Goal: Information Seeking & Learning: Compare options

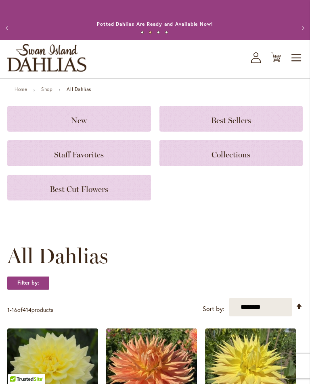
click at [22, 92] on link "Home" at bounding box center [21, 89] width 12 height 6
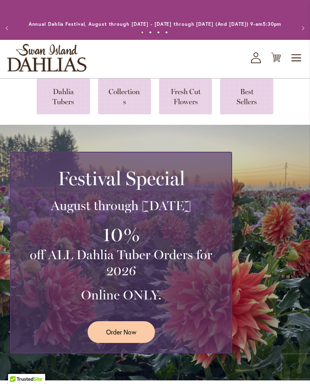
click at [60, 106] on link at bounding box center [63, 97] width 53 height 36
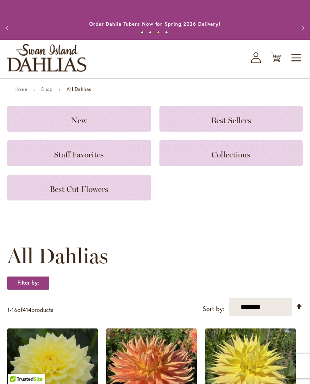
click at [255, 62] on icon "My Account" at bounding box center [256, 57] width 10 height 11
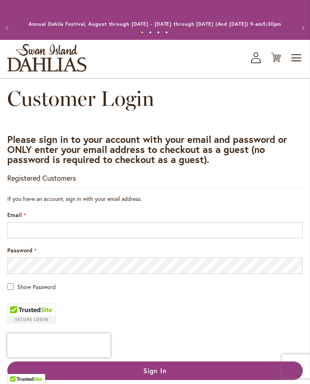
click at [11, 29] on button "Previous" at bounding box center [8, 28] width 16 height 16
click at [11, 33] on button "Previous" at bounding box center [8, 28] width 16 height 16
click at [297, 66] on span "Toggle Nav" at bounding box center [296, 58] width 12 height 16
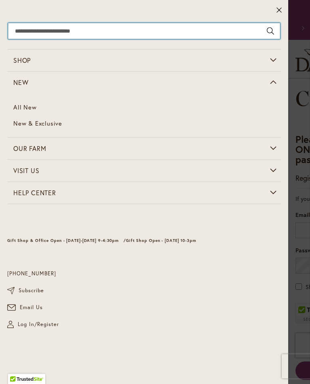
click at [41, 31] on input "Search" at bounding box center [144, 31] width 272 height 16
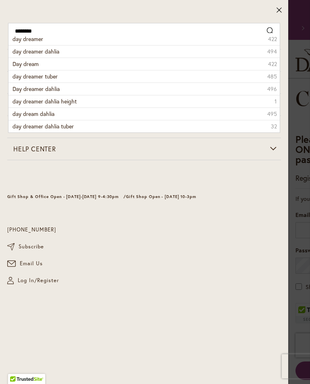
click at [48, 54] on span "day dreamer dahlia" at bounding box center [35, 52] width 47 height 8
type input "**********"
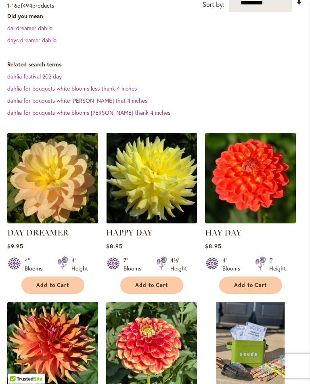
click at [52, 208] on img at bounding box center [52, 178] width 91 height 91
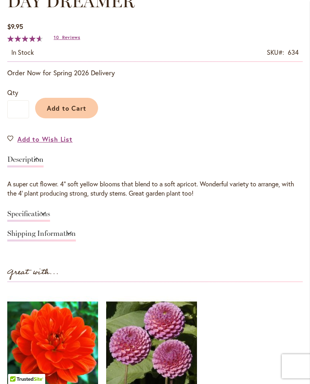
scroll to position [447, 0]
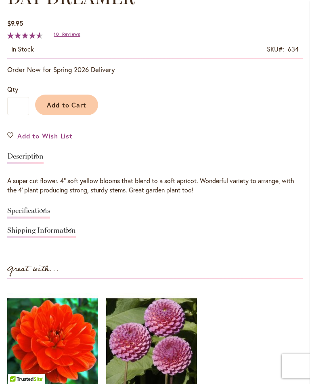
click at [50, 216] on link "Specifications" at bounding box center [28, 213] width 43 height 12
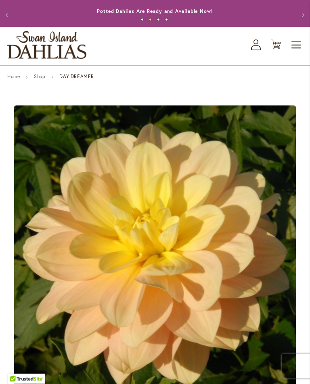
scroll to position [0, 0]
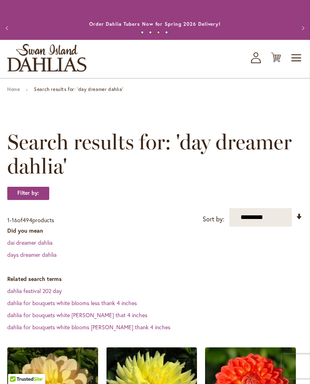
click at [299, 65] on span "Toggle Nav" at bounding box center [296, 58] width 12 height 16
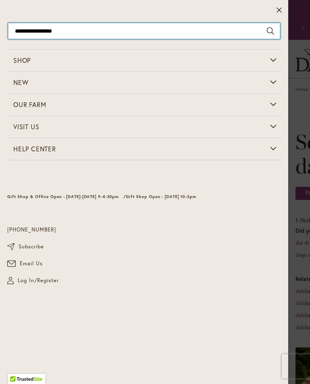
click at [75, 31] on input "**********" at bounding box center [144, 31] width 272 height 16
type input "*"
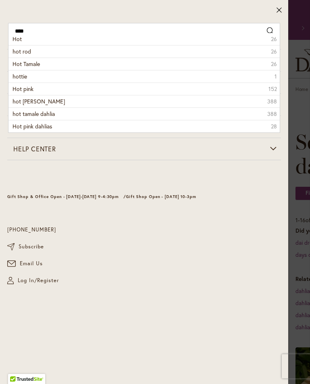
click at [25, 52] on span "hot rod" at bounding box center [21, 52] width 19 height 8
type input "*******"
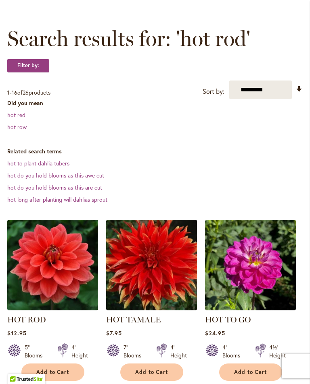
scroll to position [104, 0]
click at [74, 288] on img at bounding box center [52, 265] width 91 height 91
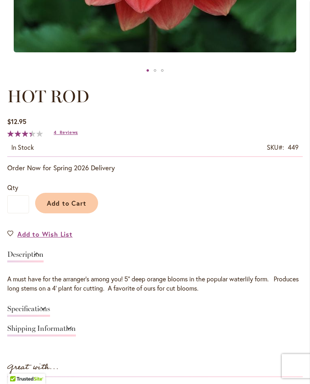
scroll to position [349, 0]
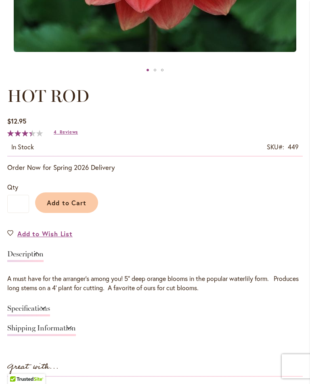
click at [50, 317] on link "Specifications" at bounding box center [28, 311] width 43 height 12
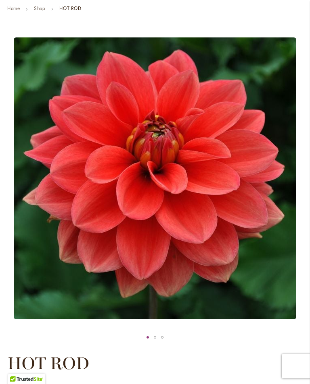
scroll to position [0, 0]
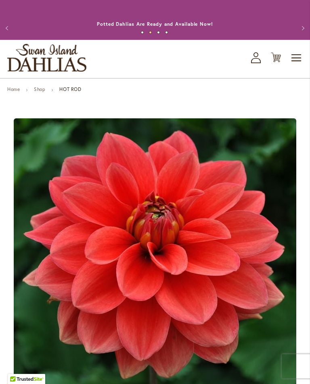
click at [299, 66] on span "Toggle Nav" at bounding box center [296, 58] width 12 height 16
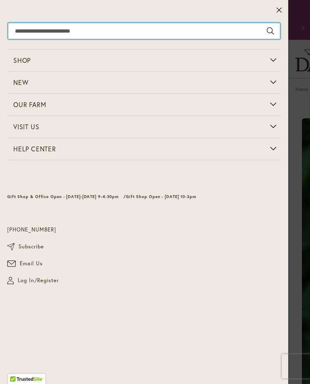
click at [44, 29] on input "Search" at bounding box center [144, 31] width 272 height 16
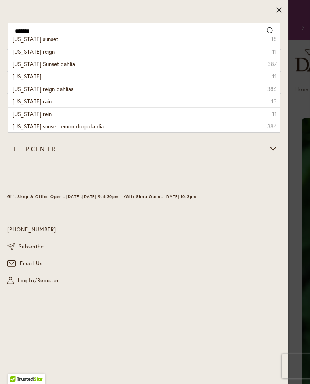
click at [41, 42] on span "oregon sunset" at bounding box center [35, 39] width 46 height 8
type input "**********"
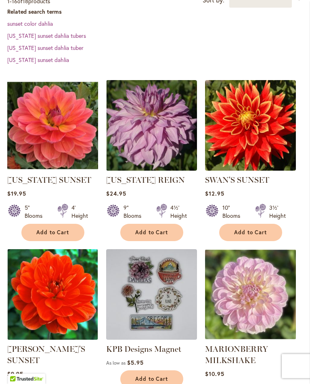
scroll to position [220, 0]
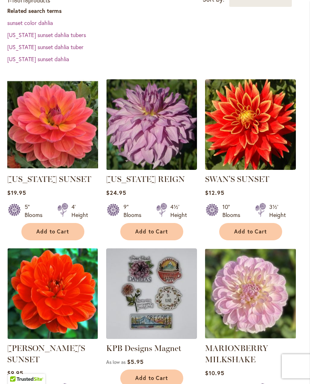
click at [56, 142] on img at bounding box center [52, 124] width 91 height 91
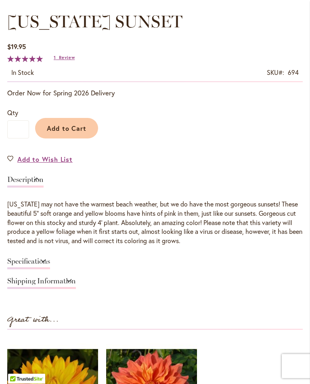
scroll to position [423, 0]
click at [50, 268] on link "Specifications" at bounding box center [28, 264] width 43 height 12
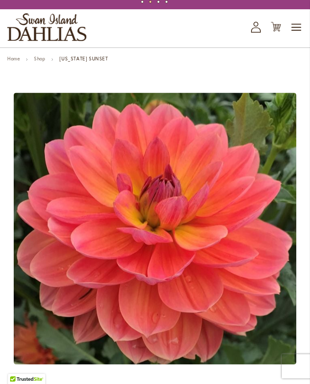
scroll to position [0, 0]
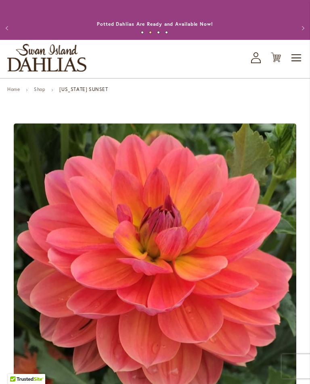
click at [301, 66] on span "Toggle Nav" at bounding box center [296, 58] width 12 height 16
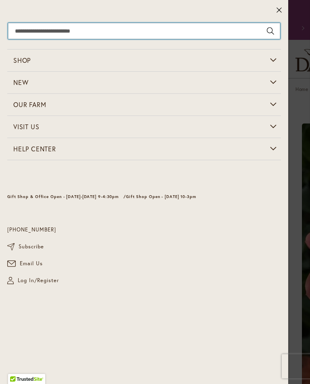
click at [49, 28] on input "Search" at bounding box center [144, 31] width 272 height 16
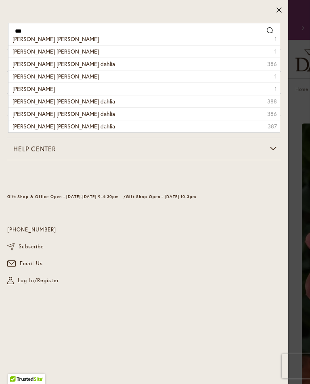
click at [37, 39] on span "debora renae" at bounding box center [55, 39] width 86 height 8
type input "**********"
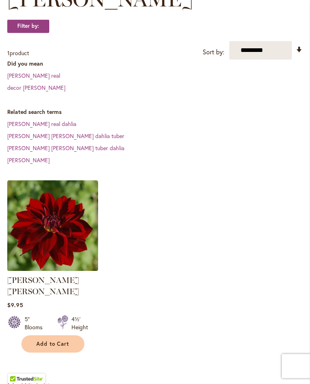
scroll to position [191, 0]
click at [63, 208] on img at bounding box center [52, 226] width 91 height 91
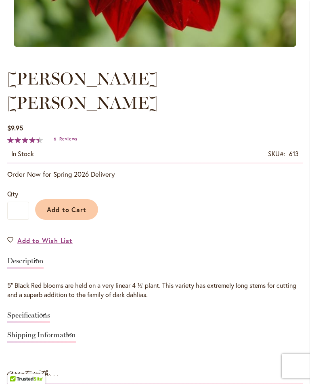
scroll to position [355, 0]
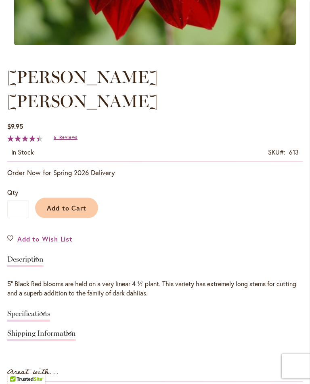
click at [50, 310] on link "Specifications" at bounding box center [28, 316] width 43 height 12
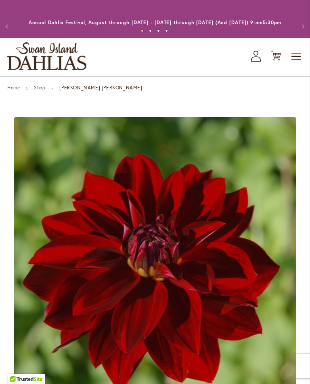
scroll to position [0, 0]
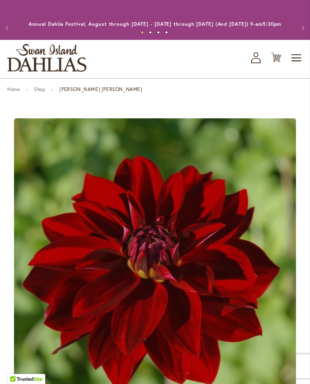
click at [299, 66] on span "Toggle Nav" at bounding box center [296, 58] width 12 height 16
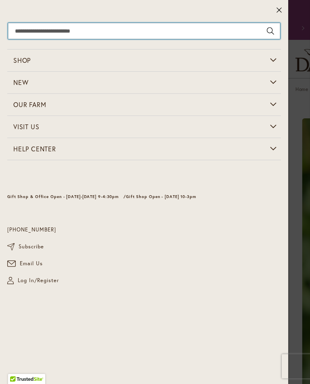
click at [94, 28] on input "Search" at bounding box center [144, 31] width 272 height 16
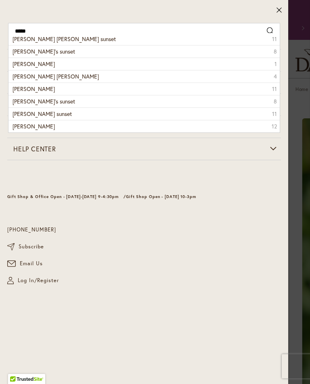
click at [56, 52] on span "patricia ann's sunset" at bounding box center [43, 52] width 62 height 8
type input "**********"
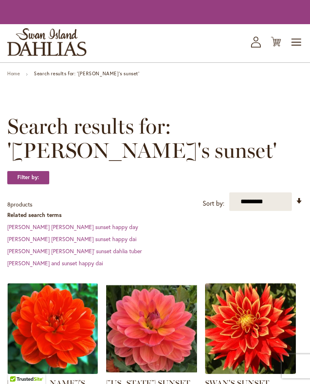
scroll to position [93, 0]
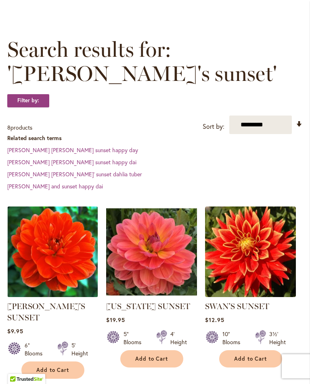
click at [64, 265] on img at bounding box center [52, 252] width 91 height 91
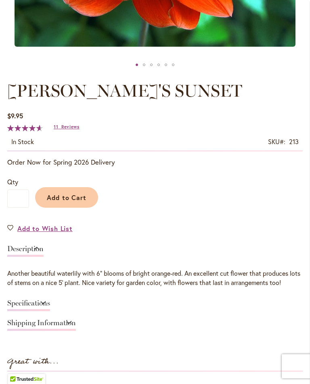
scroll to position [368, 0]
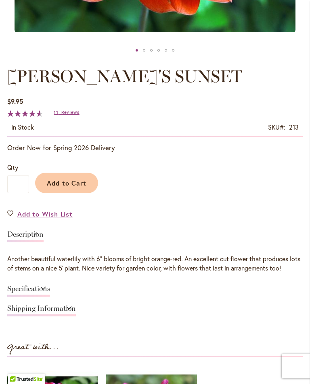
click at [50, 296] on link "Specifications" at bounding box center [28, 291] width 43 height 12
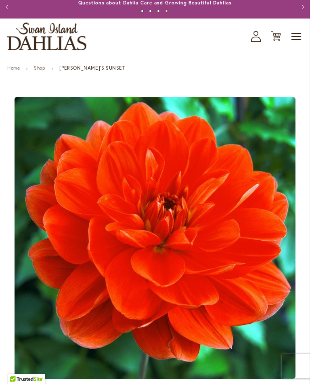
scroll to position [0, 0]
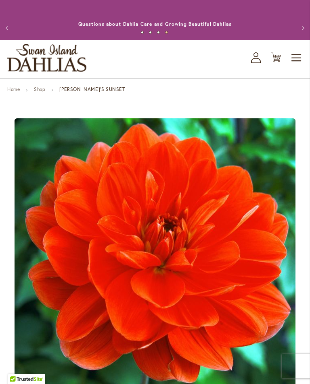
click at [299, 65] on span "Toggle Nav" at bounding box center [296, 58] width 12 height 16
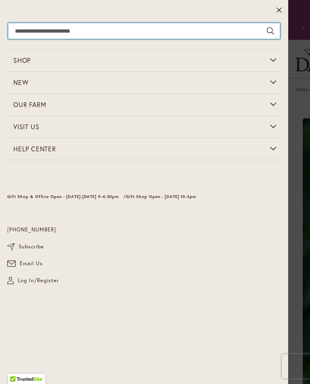
click at [86, 29] on input "Search" at bounding box center [144, 31] width 272 height 16
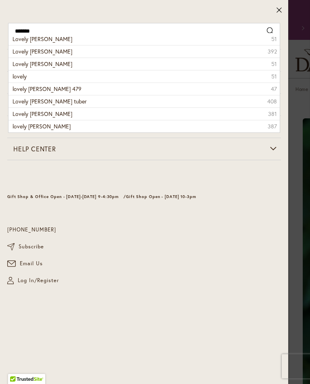
click at [44, 56] on li "Lovely [PERSON_NAME] 392" at bounding box center [143, 51] width 271 height 12
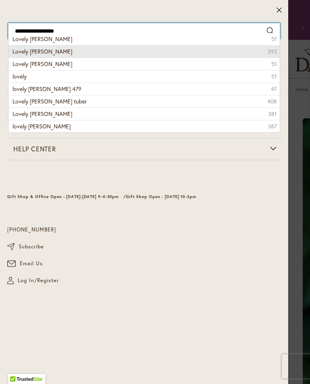
type input "**********"
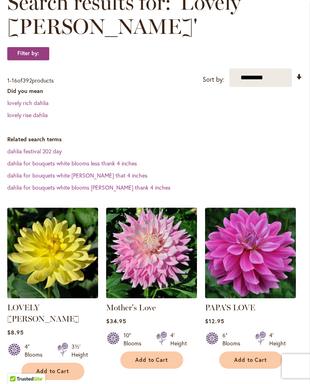
scroll to position [145, 0]
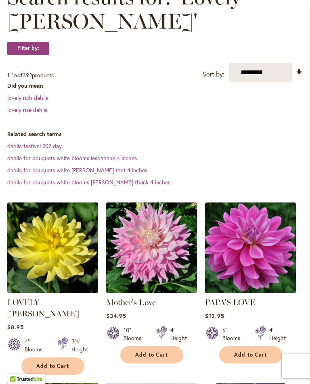
click at [64, 268] on img at bounding box center [52, 248] width 91 height 91
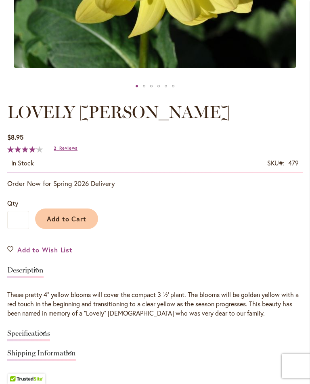
scroll to position [333, 0]
click at [50, 341] on link "Specifications" at bounding box center [28, 336] width 43 height 12
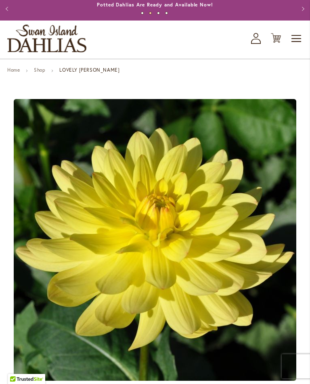
scroll to position [0, 0]
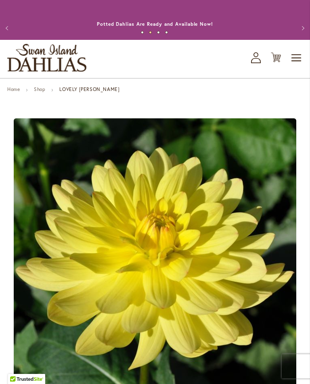
click at [299, 66] on span "Toggle Nav" at bounding box center [296, 58] width 12 height 16
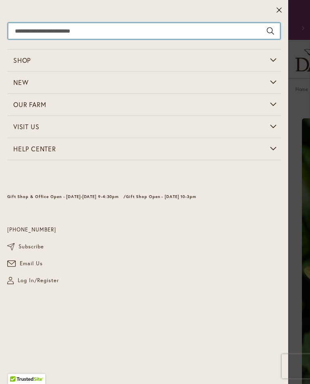
click at [34, 31] on input "Search" at bounding box center [144, 31] width 272 height 16
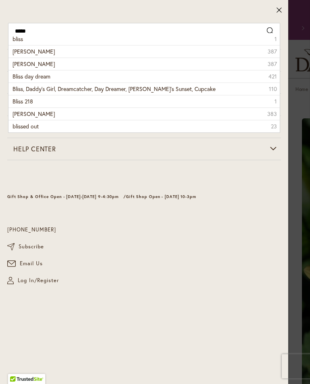
click at [31, 66] on span "[PERSON_NAME]" at bounding box center [33, 64] width 42 height 8
type input "**********"
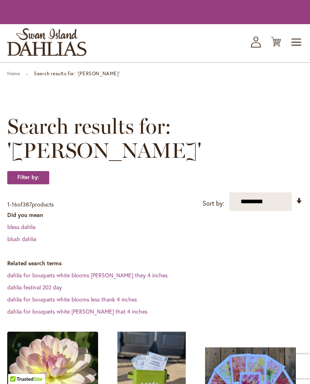
click at [69, 335] on img at bounding box center [52, 377] width 91 height 91
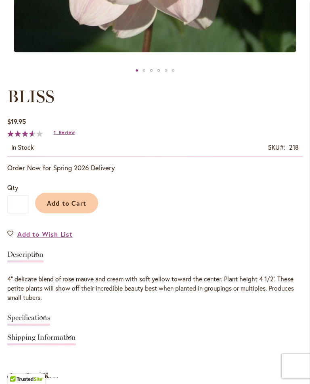
scroll to position [368, 0]
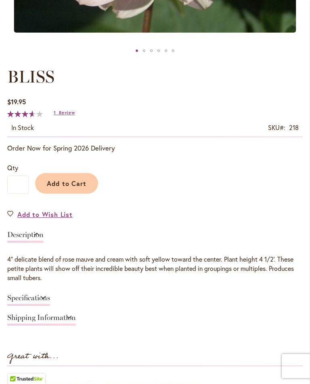
click at [50, 307] on link "Specifications" at bounding box center [28, 301] width 43 height 12
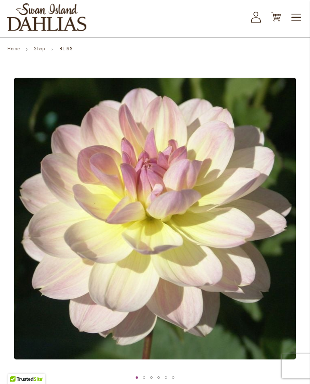
scroll to position [0, 0]
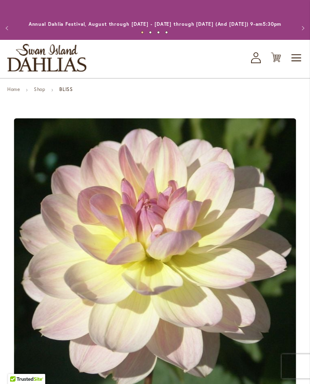
click at [294, 66] on span "Toggle Nav" at bounding box center [296, 58] width 12 height 16
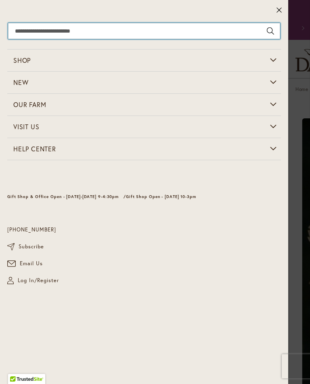
click at [94, 35] on input "Search" at bounding box center [144, 31] width 272 height 16
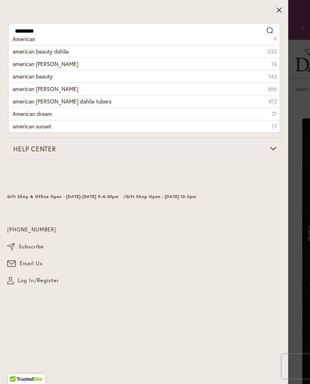
click at [58, 52] on span "american beauty dahlia" at bounding box center [40, 52] width 56 height 8
type input "**********"
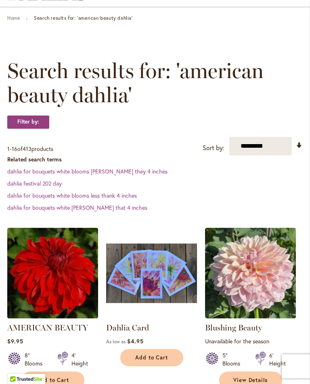
scroll to position [71, 0]
click at [67, 295] on img at bounding box center [52, 273] width 91 height 91
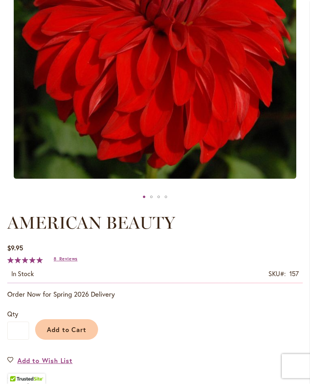
scroll to position [371, 0]
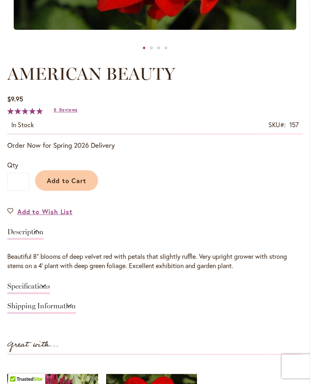
click at [50, 295] on link "Specifications" at bounding box center [28, 289] width 43 height 12
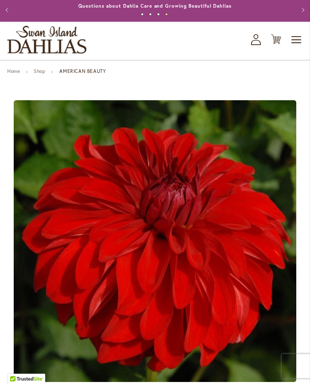
scroll to position [0, 0]
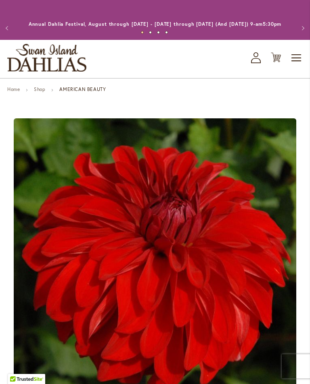
click at [299, 66] on span "Toggle Nav" at bounding box center [296, 58] width 12 height 16
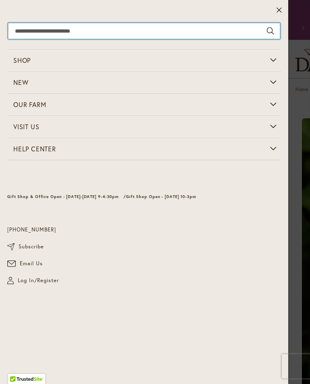
click at [52, 31] on input "Search" at bounding box center [144, 31] width 272 height 16
type input "***"
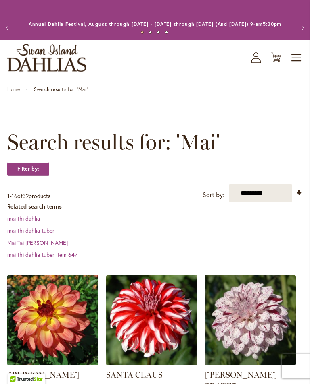
scroll to position [68, 0]
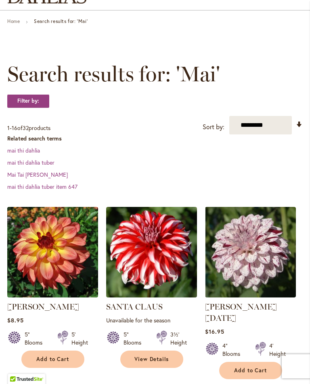
click at [69, 289] on img at bounding box center [52, 252] width 91 height 91
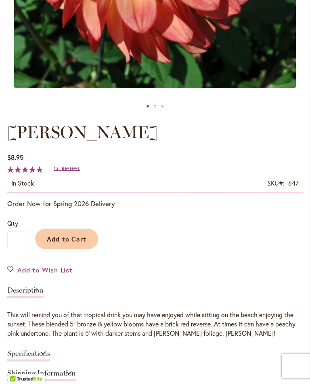
scroll to position [341, 0]
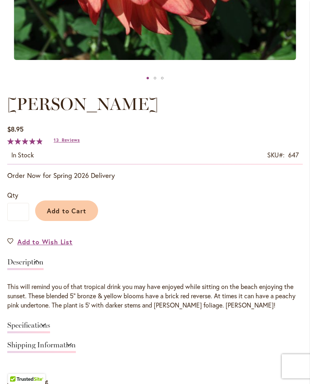
click at [50, 332] on link "Specifications" at bounding box center [28, 328] width 43 height 12
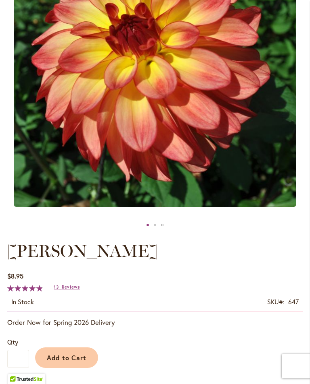
scroll to position [193, 0]
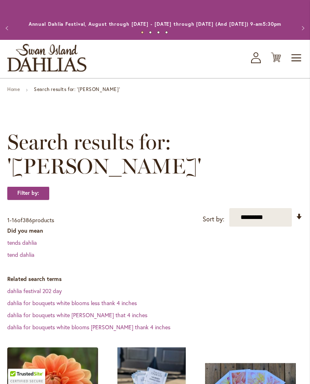
scroll to position [148, 0]
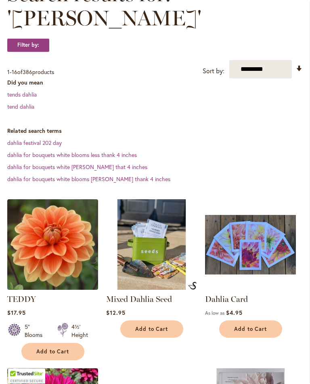
click at [61, 243] on img at bounding box center [52, 245] width 91 height 91
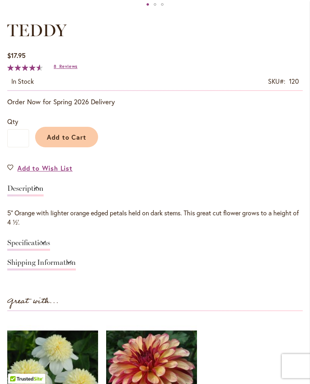
scroll to position [415, 0]
click at [50, 250] on link "Specifications" at bounding box center [28, 245] width 43 height 12
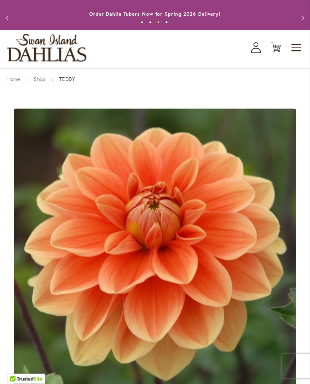
scroll to position [0, 0]
